Goal: Task Accomplishment & Management: Manage account settings

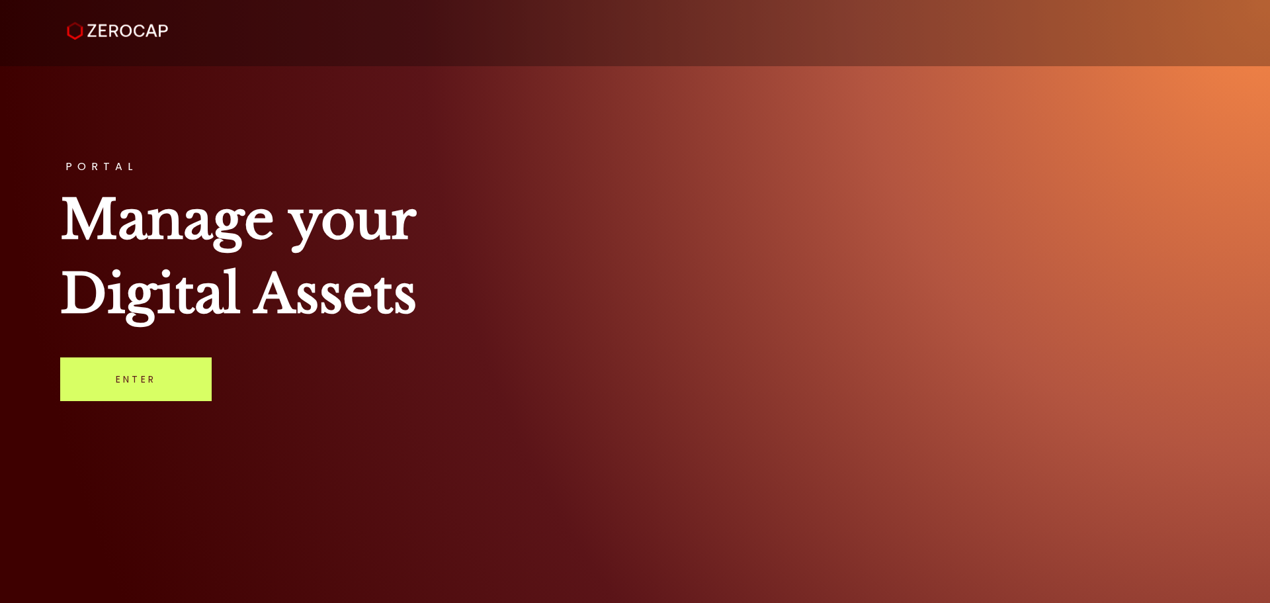
click at [137, 371] on link "Enter" at bounding box center [136, 379] width 152 height 44
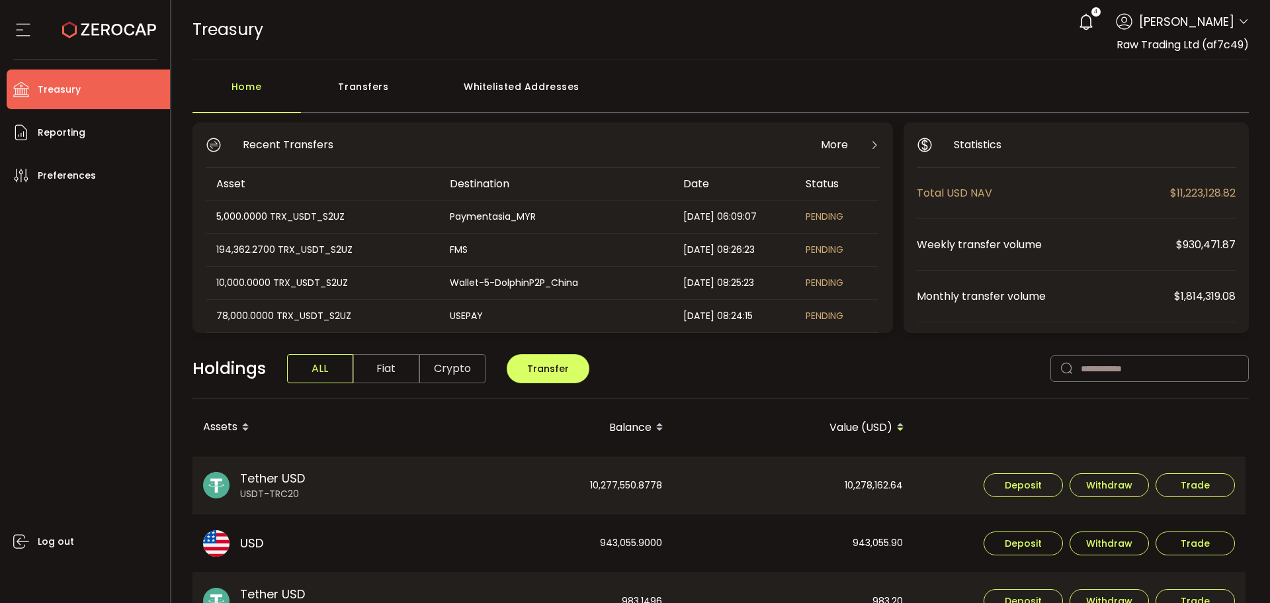
scroll to position [66, 0]
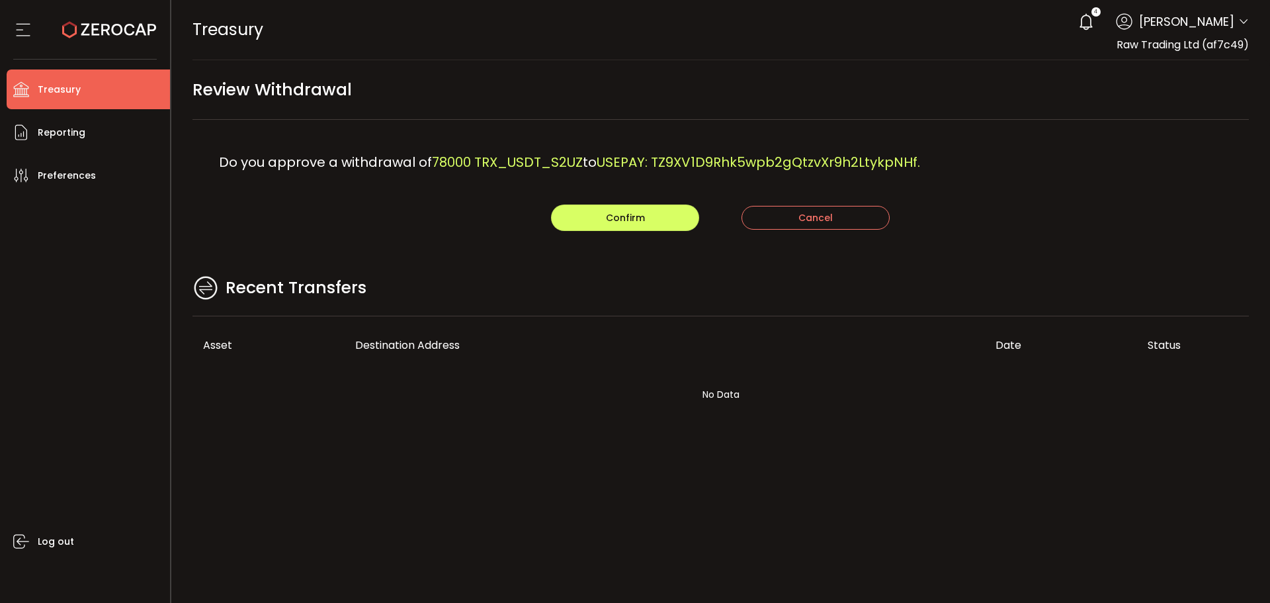
click at [384, 217] on div "Confirm Cancel" at bounding box center [721, 217] width 1057 height 26
click at [651, 223] on button "Confirm" at bounding box center [625, 217] width 148 height 26
click at [534, 245] on main "Review Withdrawal Do you approve a withdrawal of 10000 TRX_USDT_S2UZ to Wallet-…" at bounding box center [721, 256] width 1100 height 393
click at [645, 210] on button "Confirm" at bounding box center [625, 217] width 148 height 26
click at [598, 293] on div "Recent Transfers" at bounding box center [721, 294] width 1057 height 43
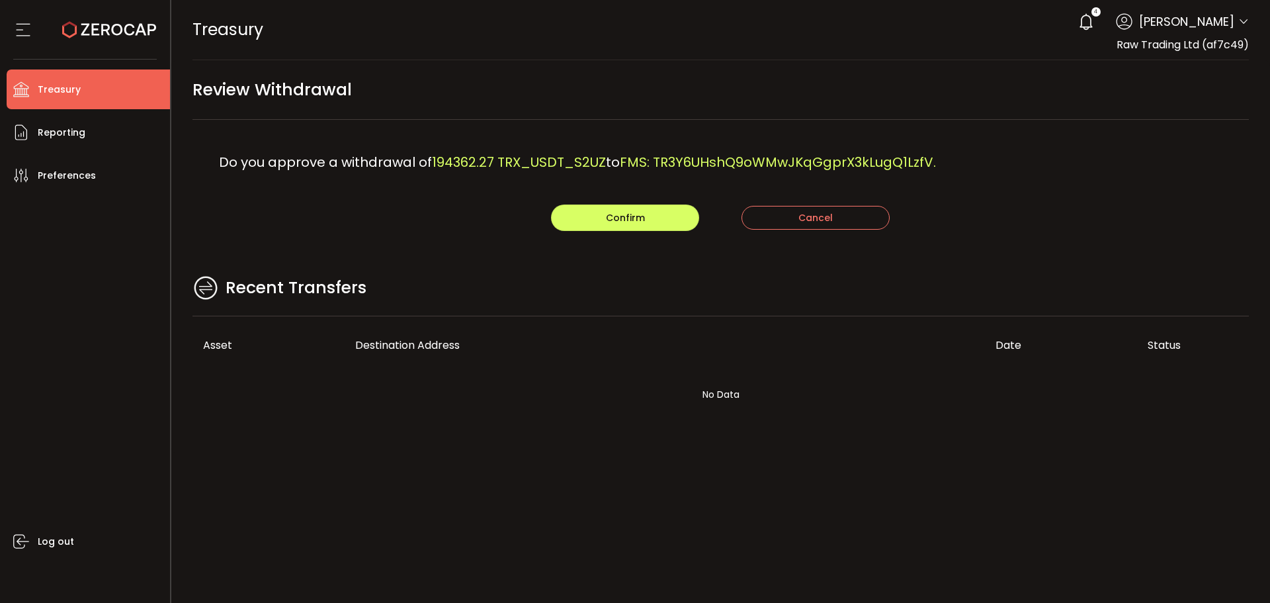
click at [635, 203] on div "Do you approve a withdrawal of 194362.27 TRX_USDT_S2UZ to FMS: TR3Y6UHshQ9oWMwJ…" at bounding box center [721, 162] width 1057 height 85
click at [639, 222] on span "Confirm" at bounding box center [625, 217] width 39 height 13
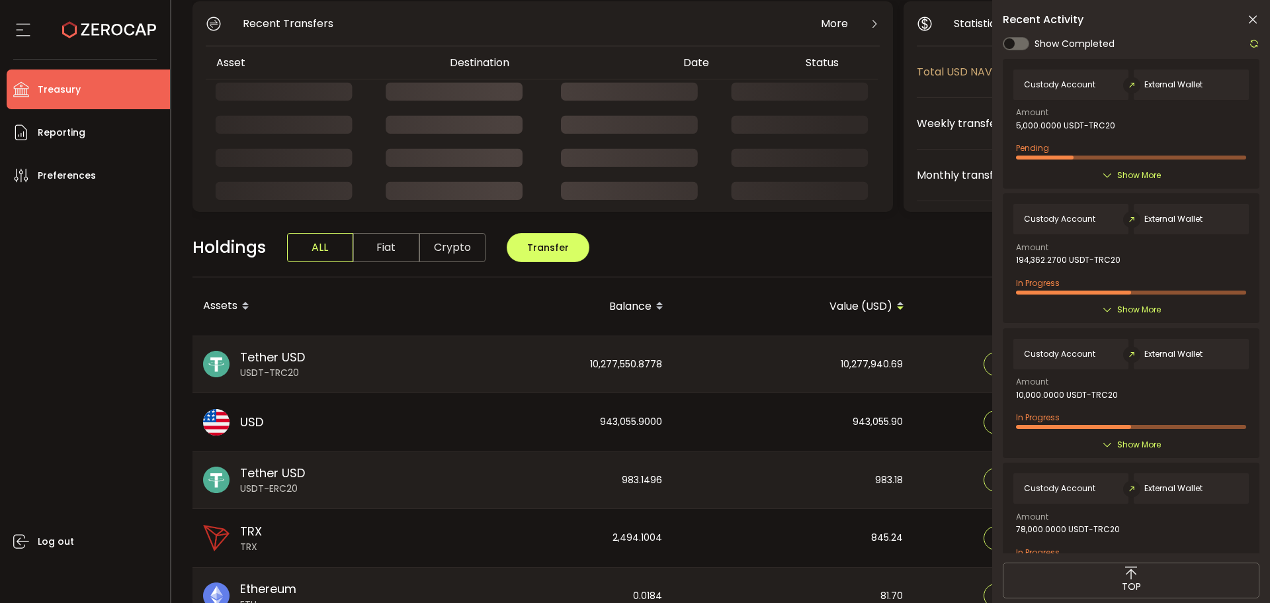
scroll to position [132, 0]
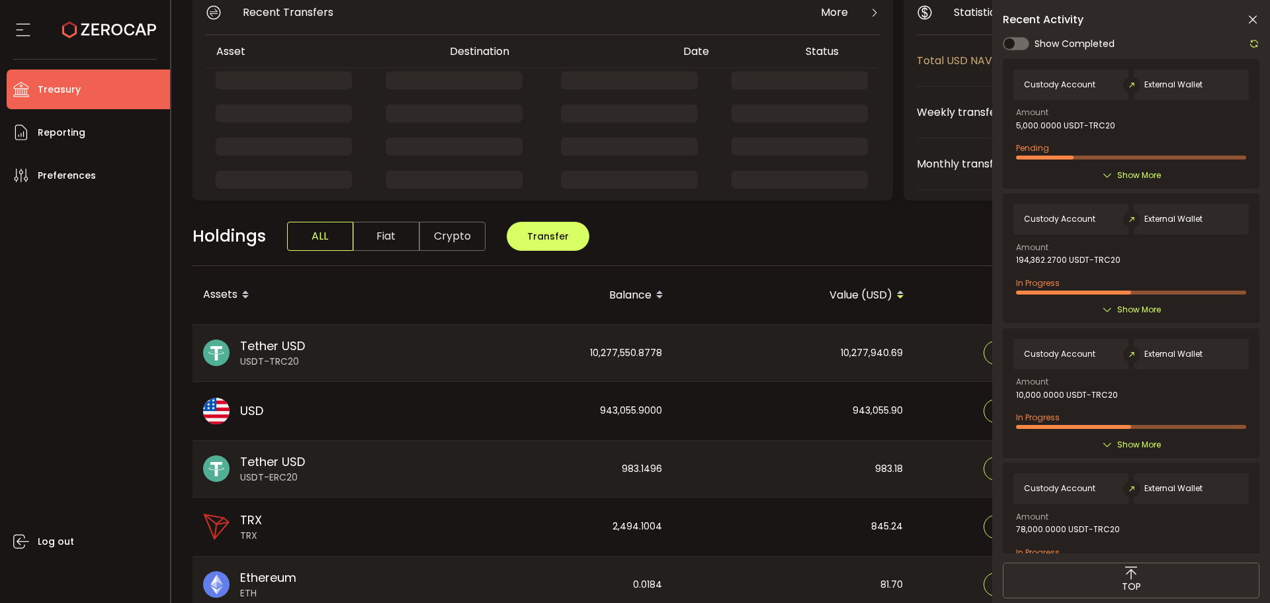
click at [1247, 19] on icon at bounding box center [1253, 19] width 13 height 13
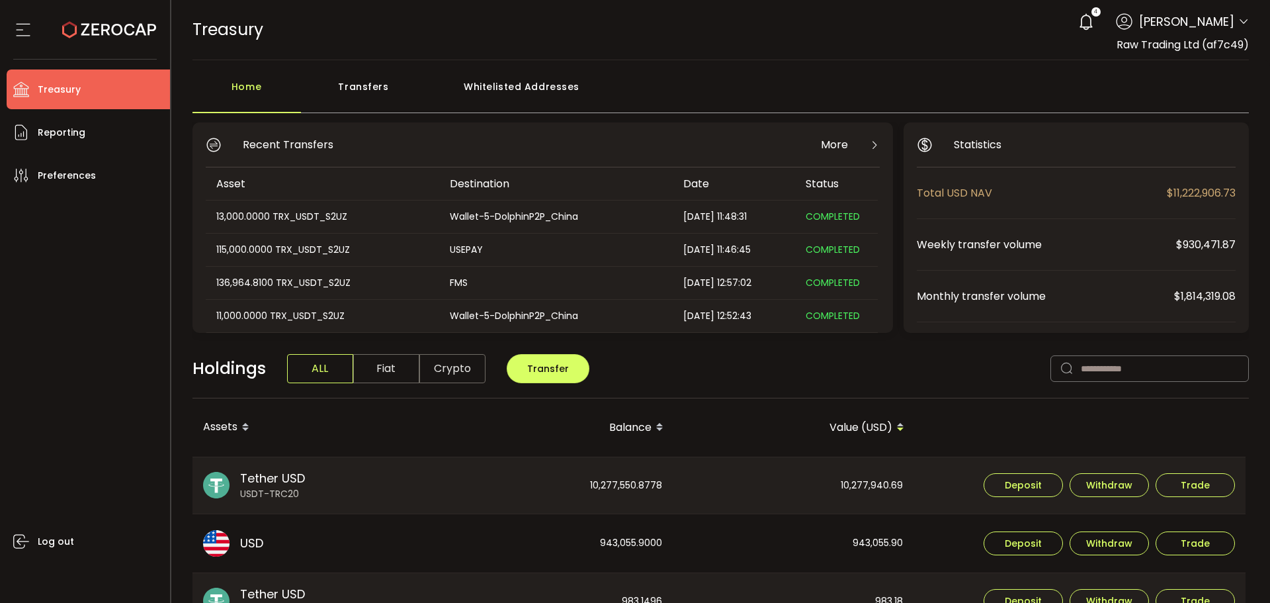
scroll to position [0, 0]
click at [368, 77] on div "Transfers" at bounding box center [364, 93] width 126 height 40
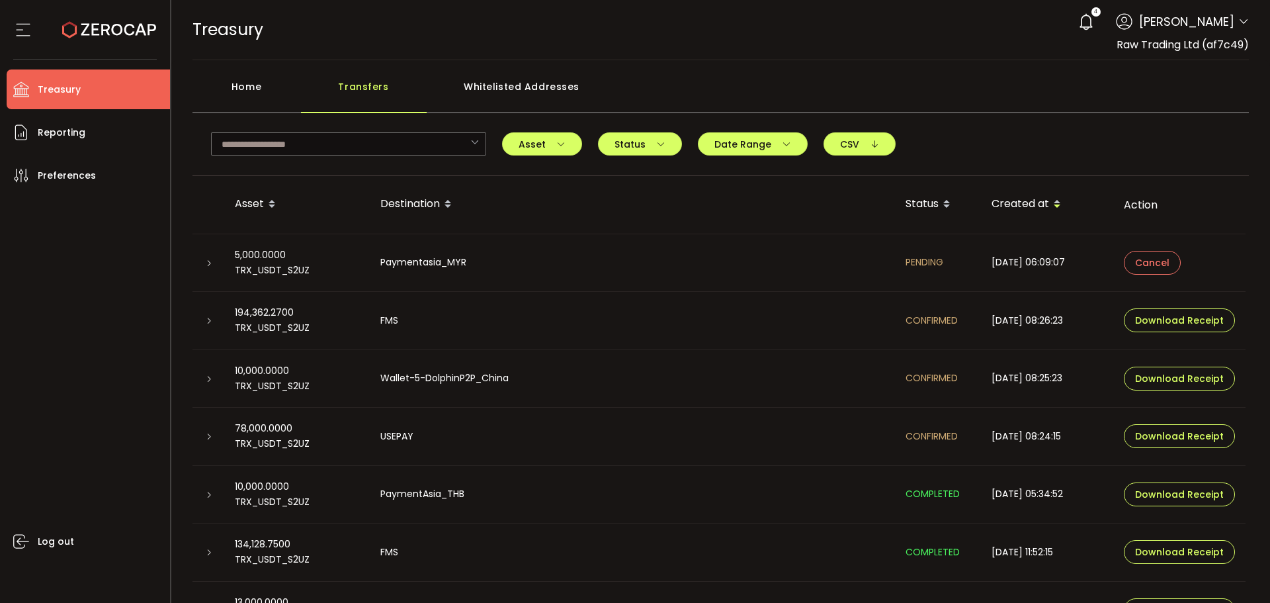
click at [206, 261] on icon at bounding box center [209, 263] width 8 height 8
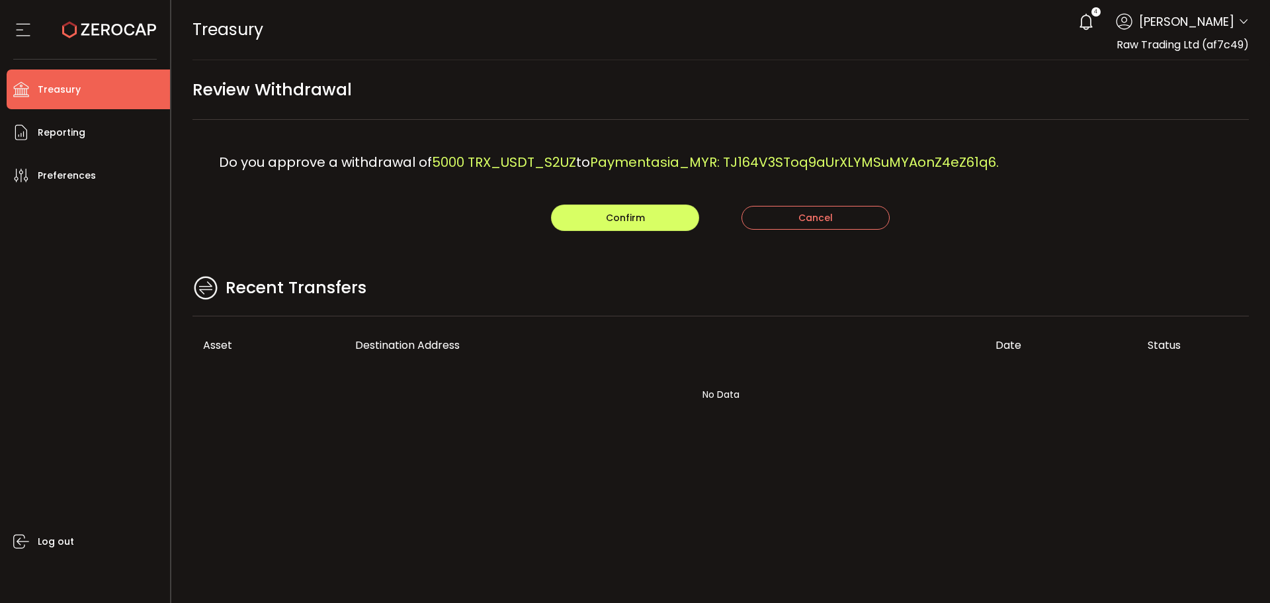
click at [488, 185] on div "Do you approve a withdrawal of 5000 TRX_USDT_S2UZ to Paymentasia_MYR: TJ164V3ST…" at bounding box center [721, 162] width 1057 height 85
click at [609, 212] on span "Confirm" at bounding box center [625, 217] width 39 height 13
